Goal: Transaction & Acquisition: Purchase product/service

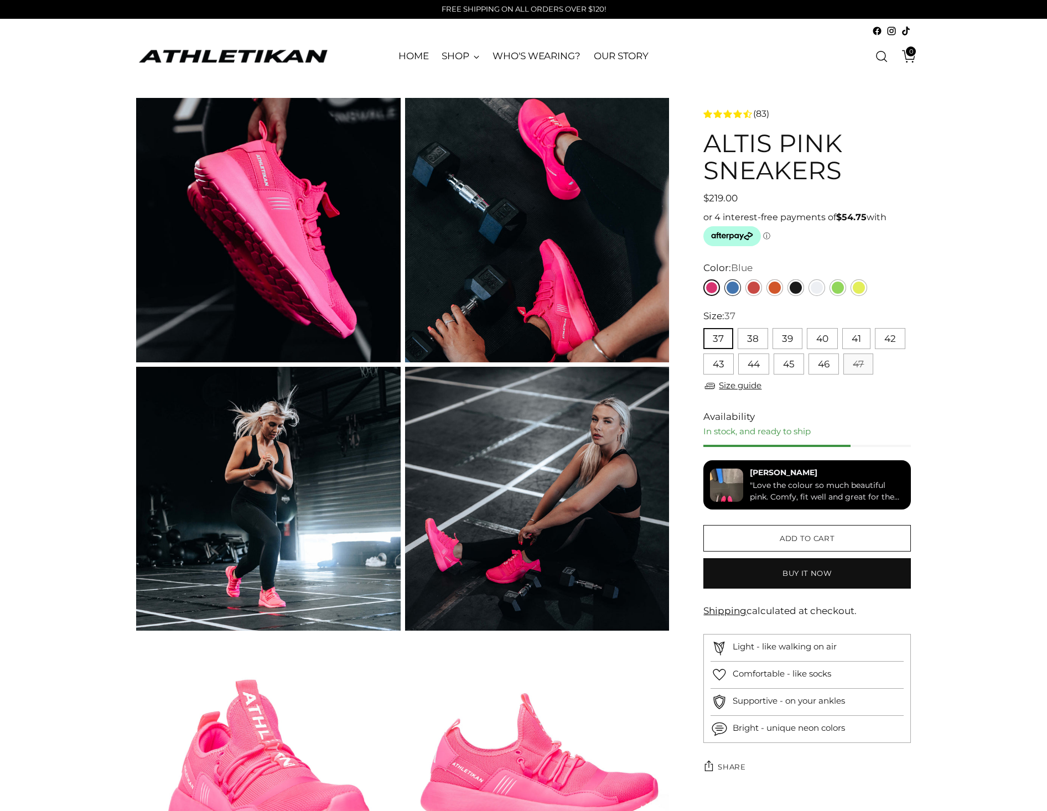
click at [731, 284] on link "Blue" at bounding box center [732, 287] width 17 height 17
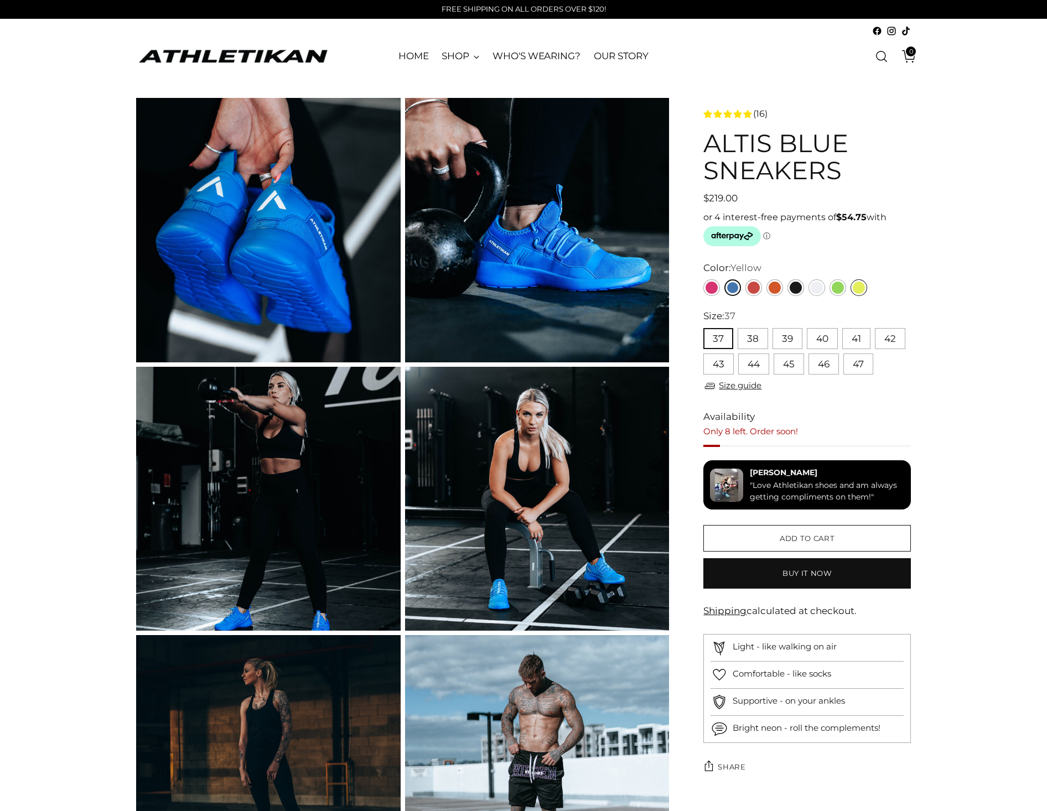
click at [863, 289] on link "Yellow" at bounding box center [859, 287] width 17 height 17
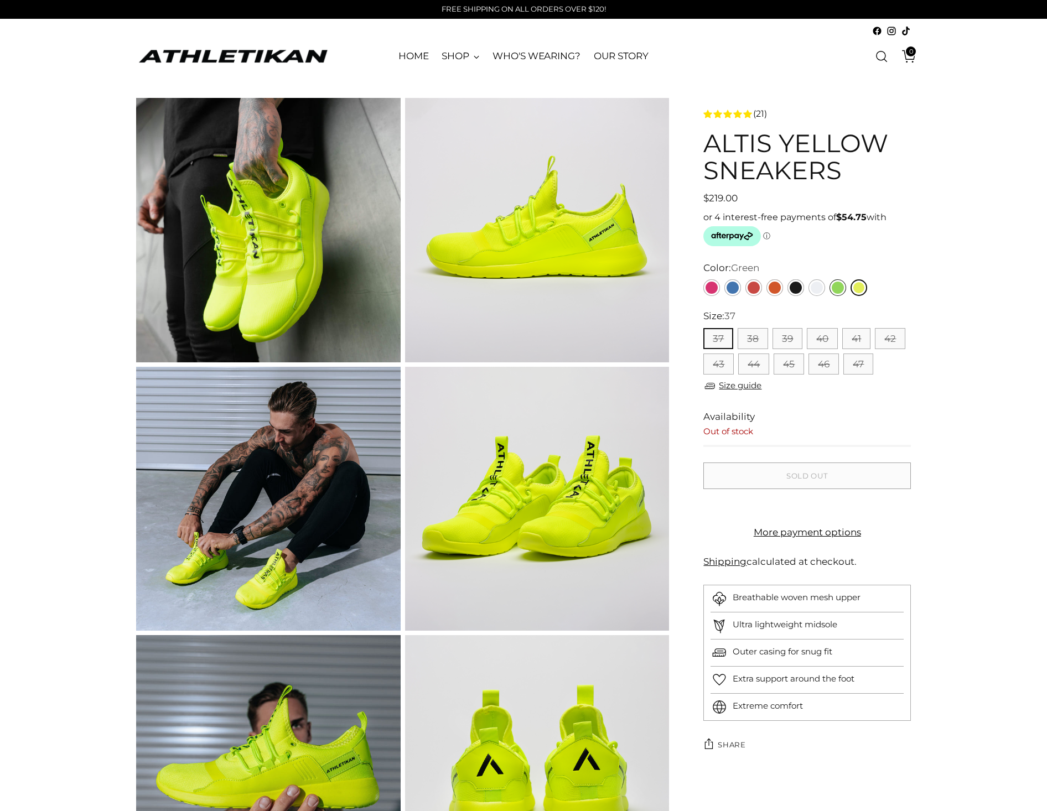
click at [838, 292] on link "Green" at bounding box center [838, 287] width 17 height 17
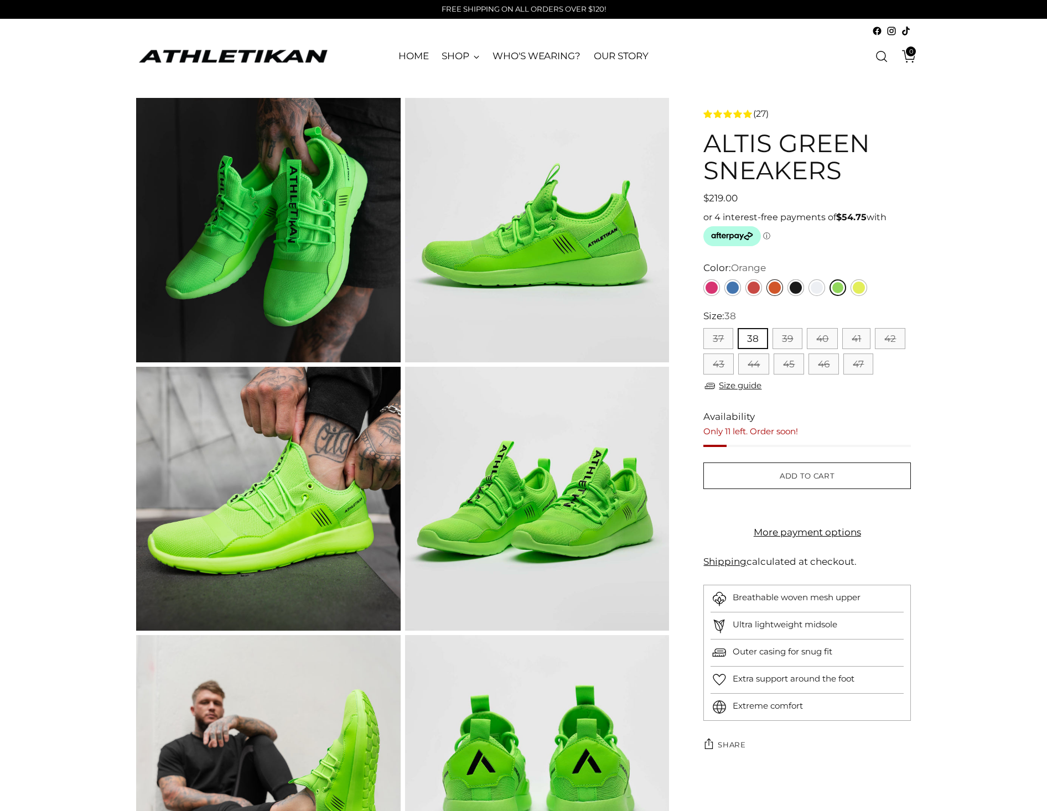
click at [775, 291] on link "Orange" at bounding box center [775, 287] width 17 height 17
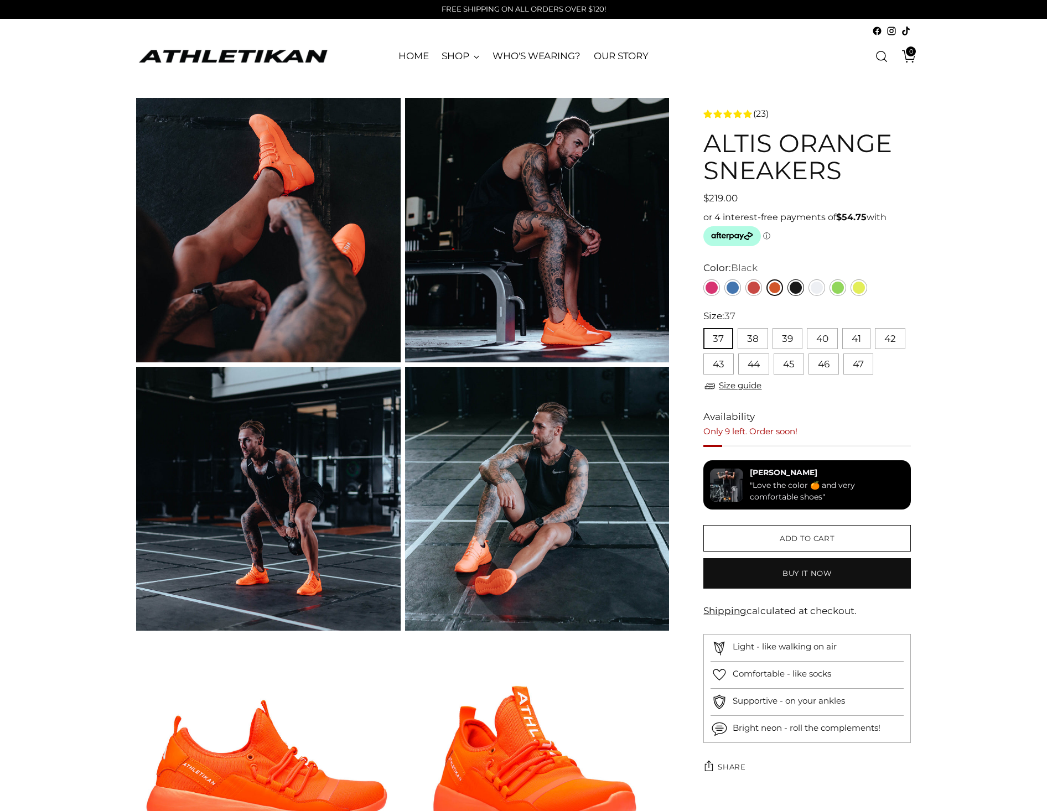
click at [797, 286] on link "Black" at bounding box center [796, 287] width 17 height 17
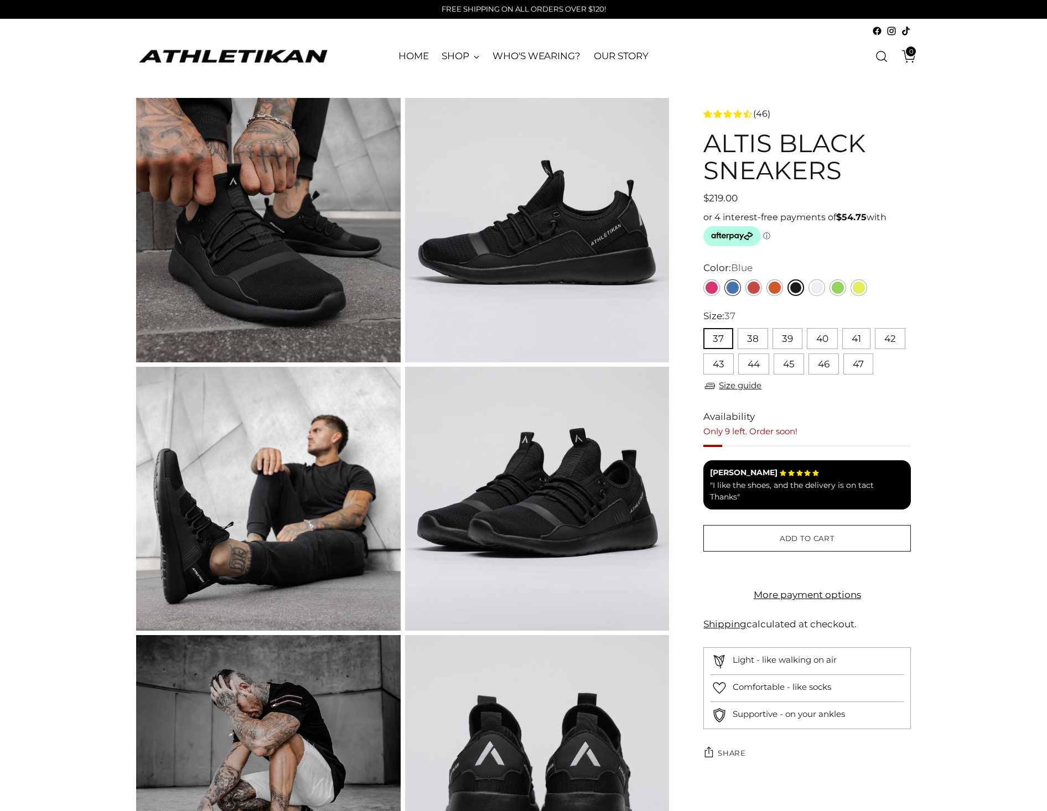
click at [733, 289] on link "Blue" at bounding box center [732, 287] width 17 height 17
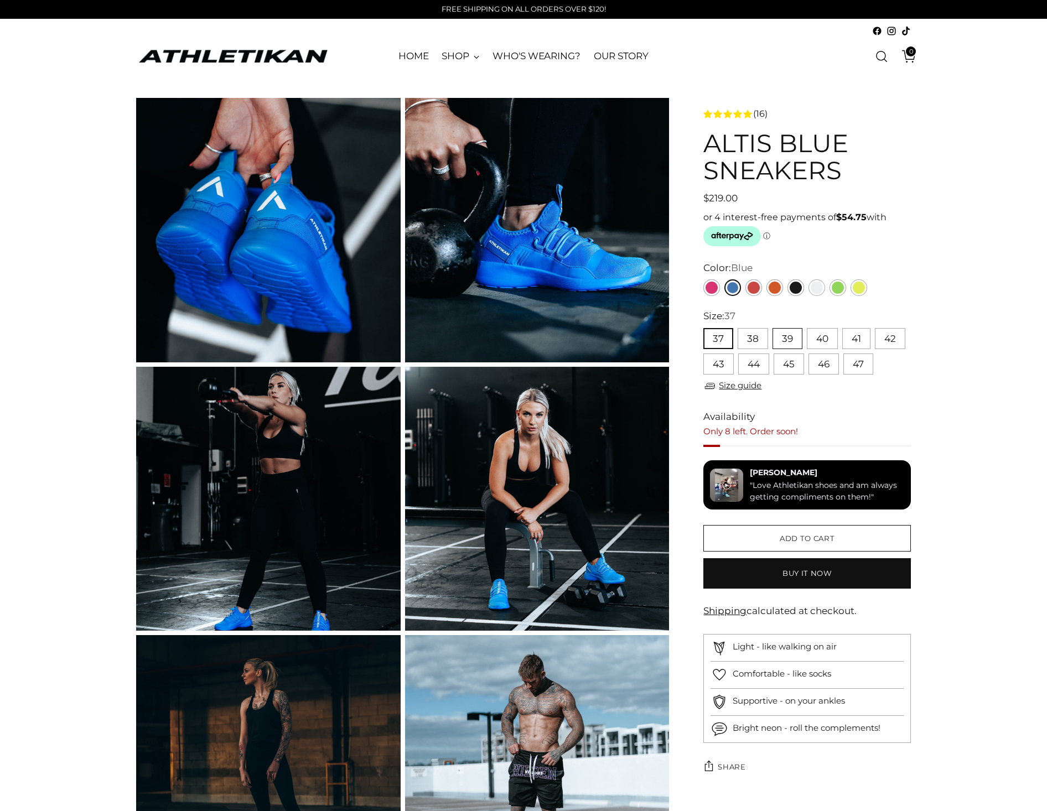
click at [784, 331] on button "39" at bounding box center [788, 338] width 30 height 21
click at [831, 333] on button "40" at bounding box center [822, 338] width 31 height 21
click at [855, 367] on button "47" at bounding box center [858, 364] width 30 height 21
click at [815, 362] on button "46" at bounding box center [824, 364] width 30 height 21
click at [815, 339] on button "40" at bounding box center [822, 338] width 31 height 21
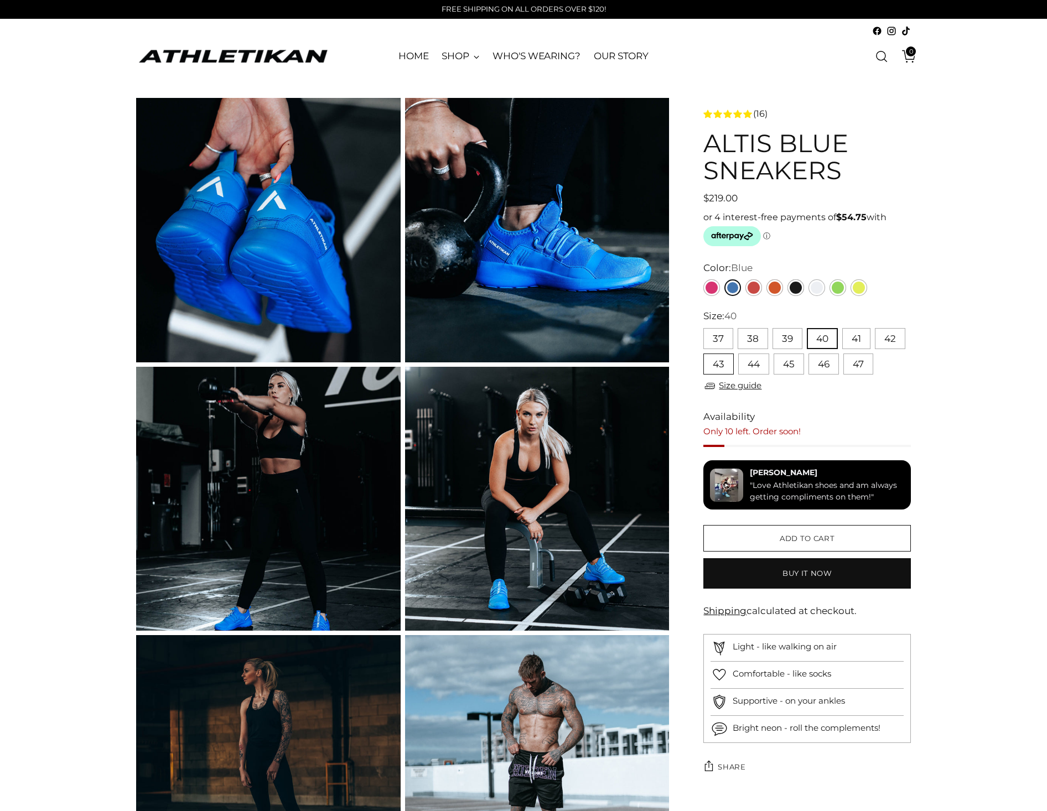
click at [721, 362] on button "43" at bounding box center [718, 364] width 30 height 21
click at [847, 535] on button "Add to cart" at bounding box center [807, 538] width 208 height 27
click at [859, 285] on link "Yellow" at bounding box center [859, 287] width 17 height 17
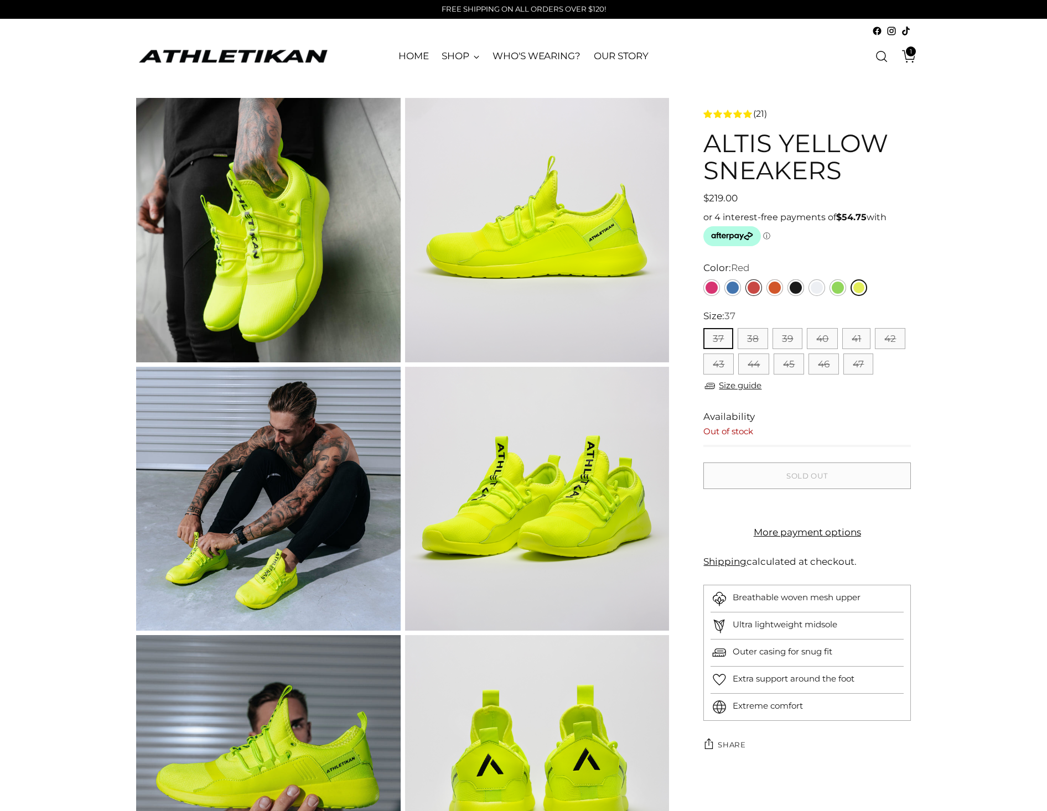
click at [757, 286] on link "Red" at bounding box center [753, 287] width 17 height 17
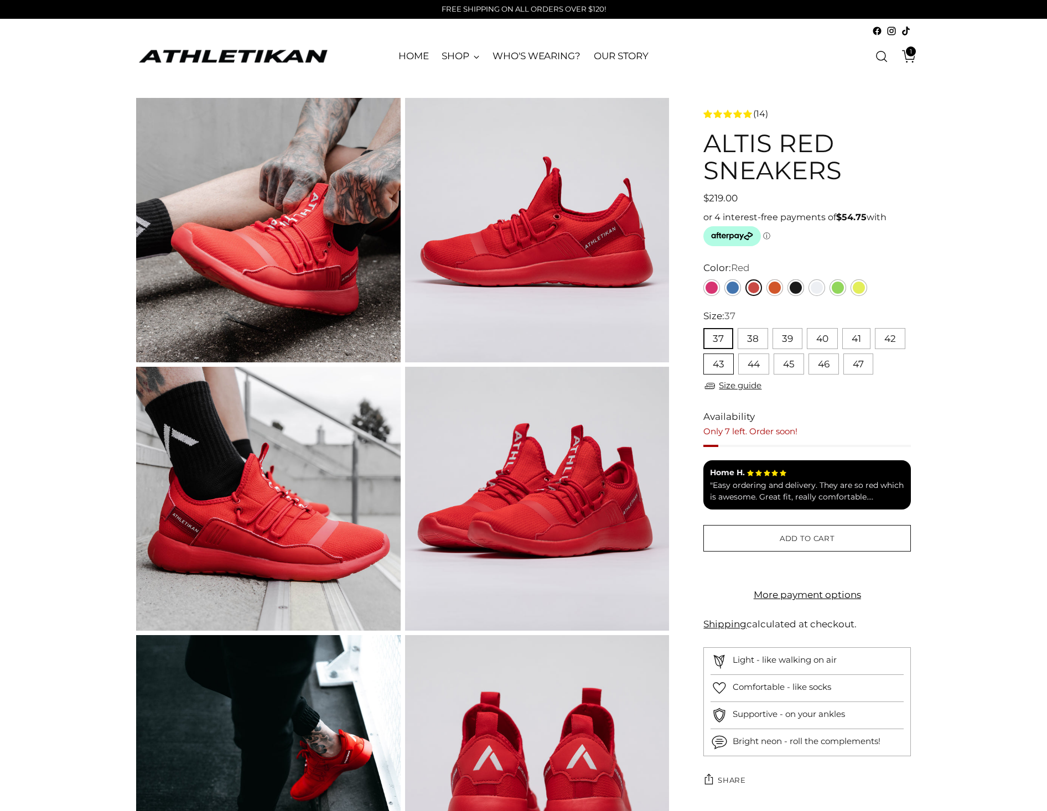
click at [724, 359] on button "43" at bounding box center [718, 364] width 30 height 21
click at [838, 545] on button "Add to cart" at bounding box center [807, 538] width 208 height 27
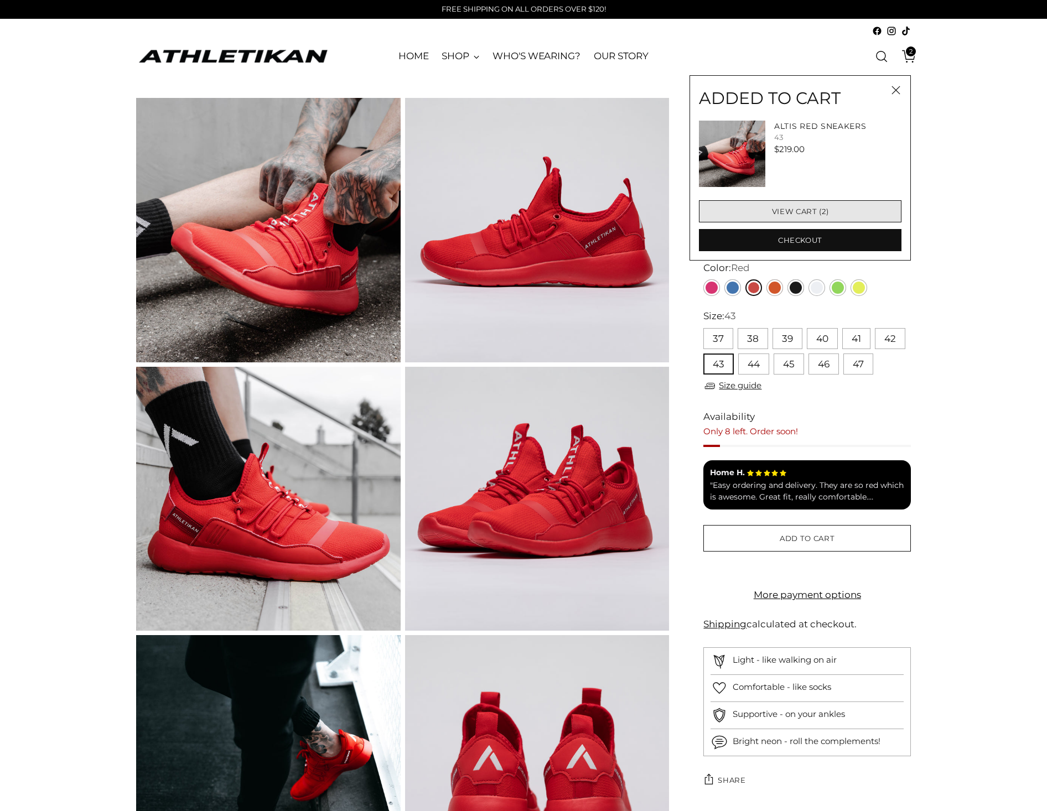
click at [816, 213] on link "View cart (2)" at bounding box center [800, 211] width 203 height 22
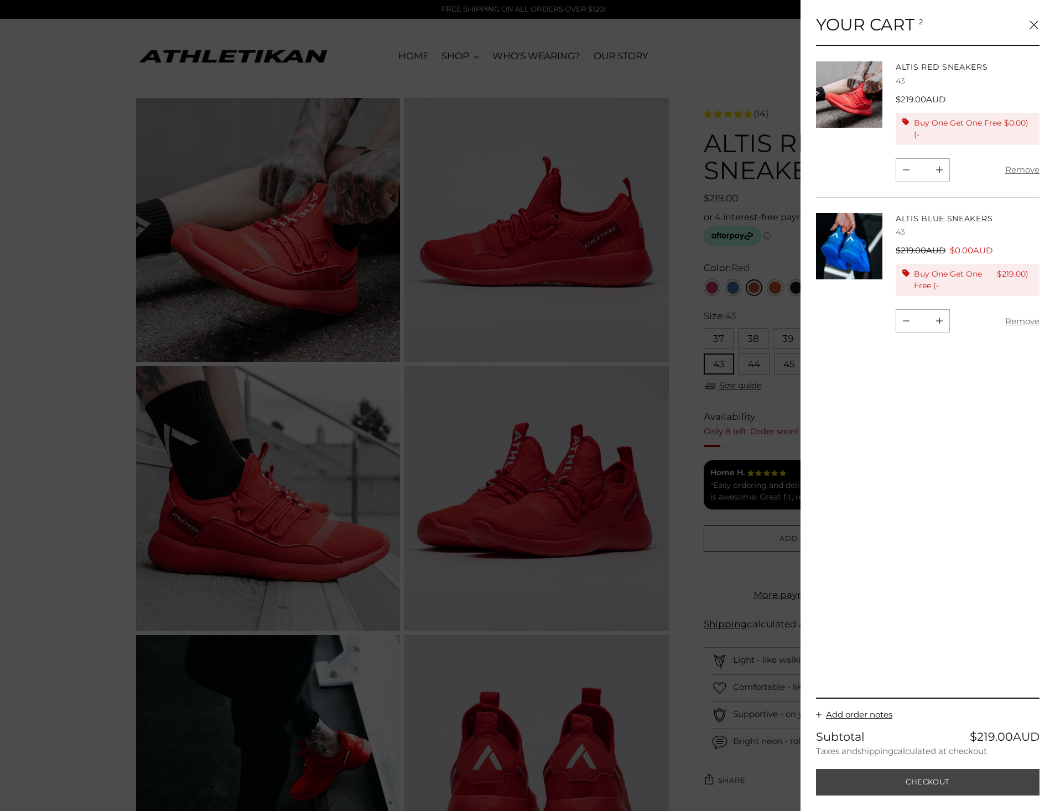
click at [950, 784] on button "Checkout" at bounding box center [928, 782] width 224 height 27
